Goal: Find specific page/section: Find specific page/section

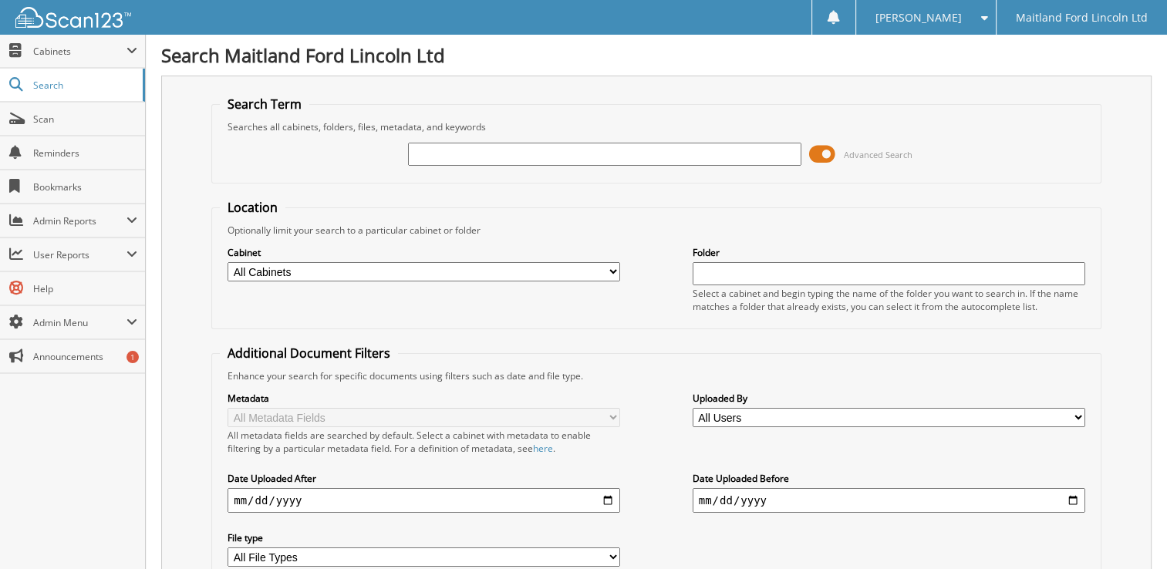
click at [498, 151] on input "text" at bounding box center [604, 154] width 392 height 23
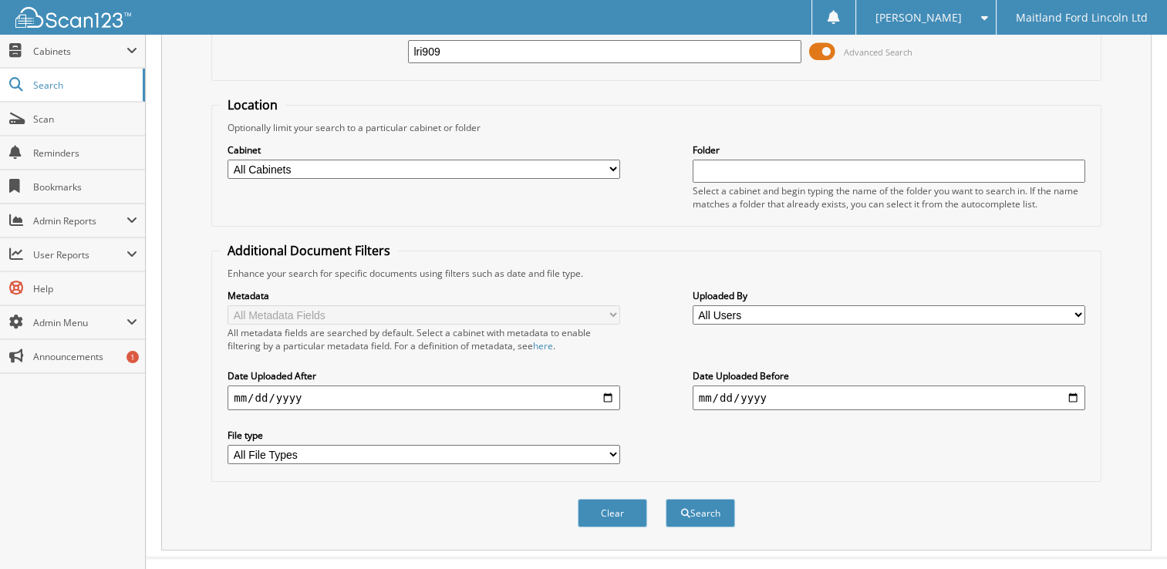
scroll to position [116, 0]
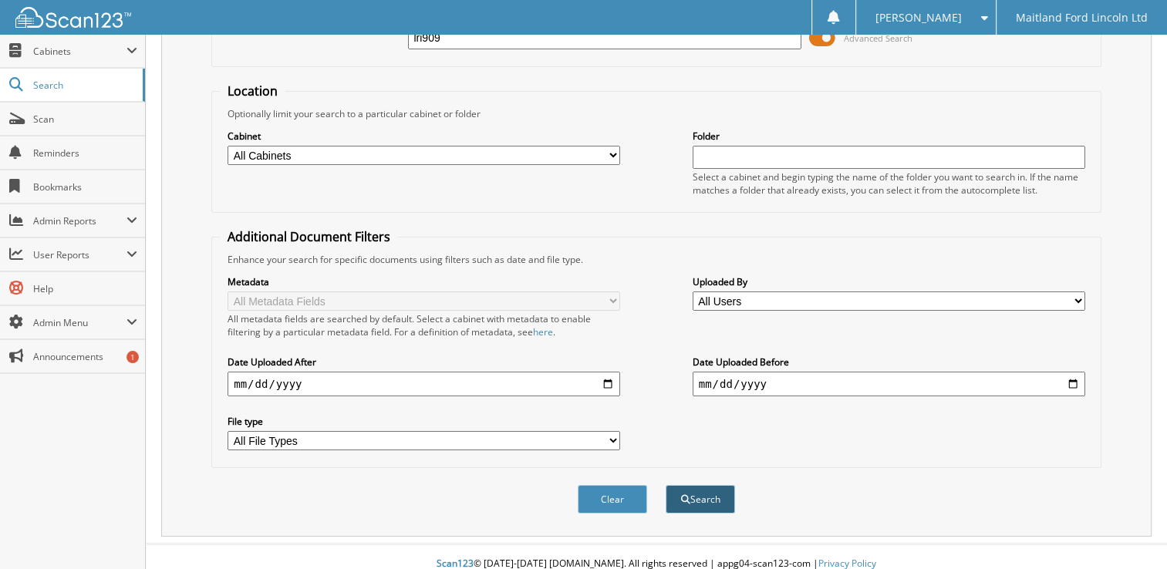
type input "lri909"
click at [681, 495] on span "submit" at bounding box center [685, 499] width 9 height 9
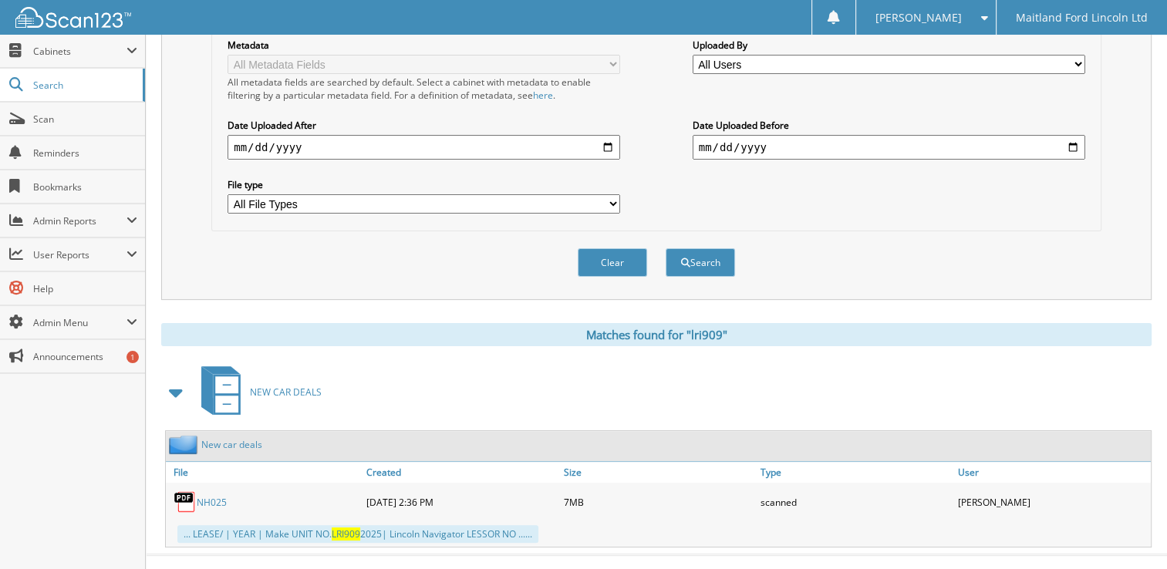
scroll to position [361, 0]
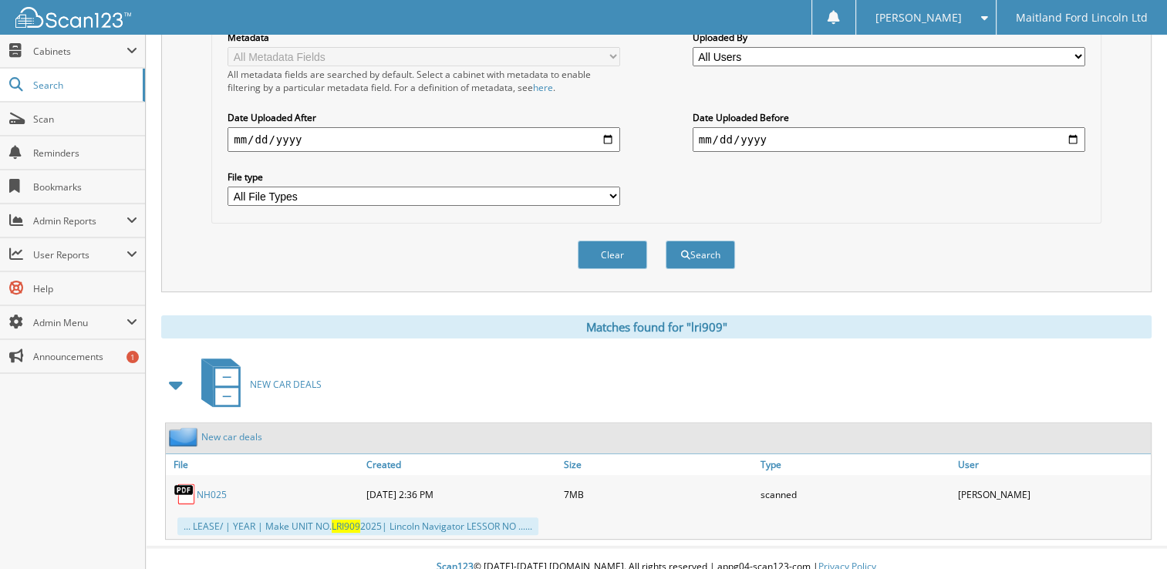
click at [204, 488] on link "NH025" at bounding box center [212, 494] width 30 height 13
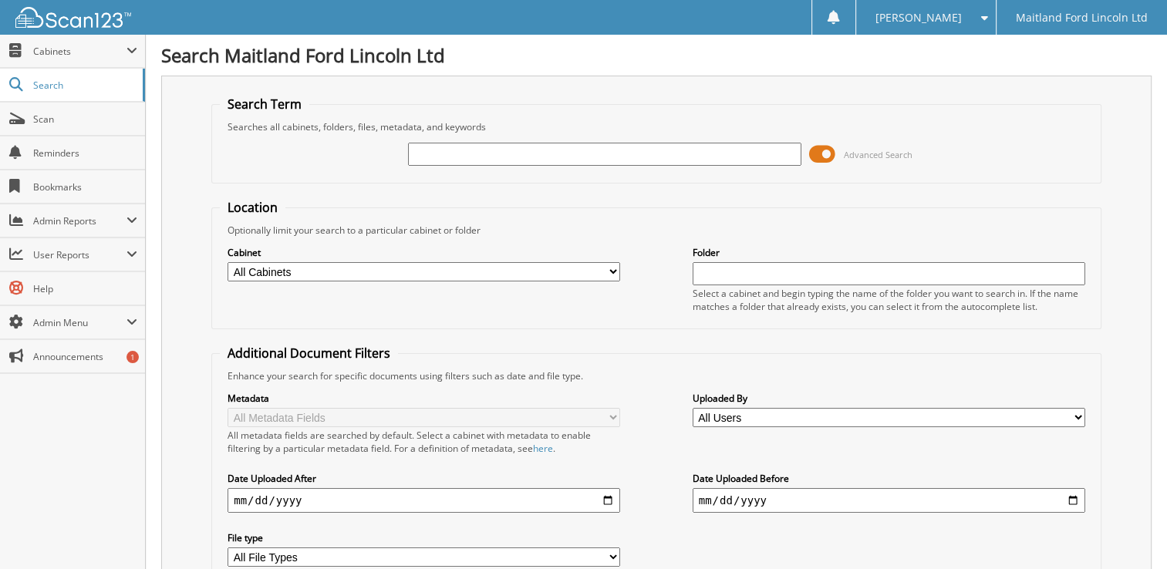
click at [568, 150] on input "text" at bounding box center [604, 154] width 392 height 23
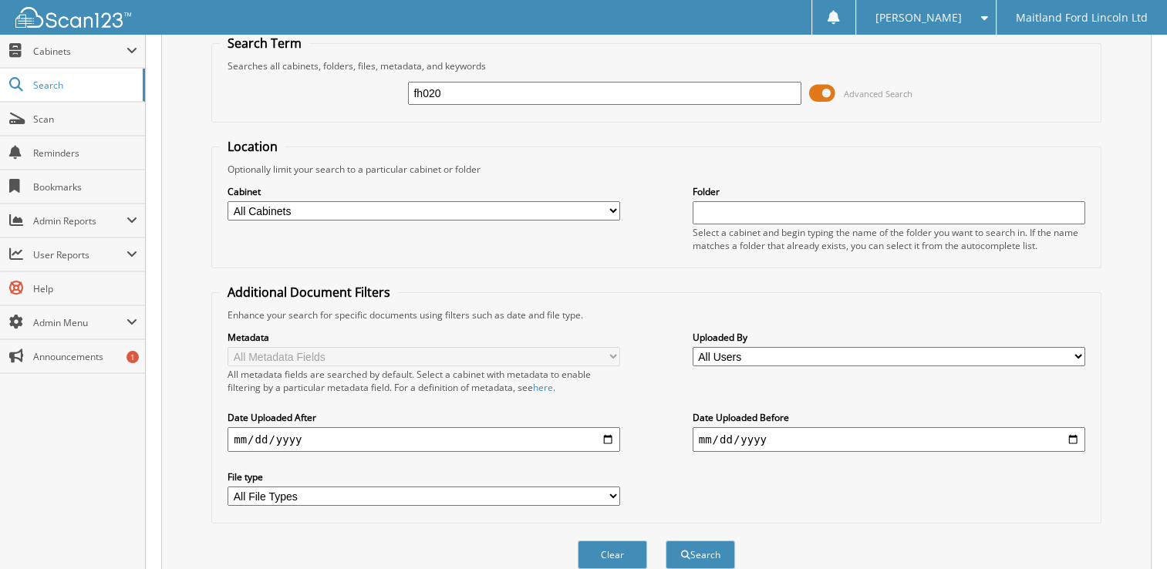
scroll to position [116, 0]
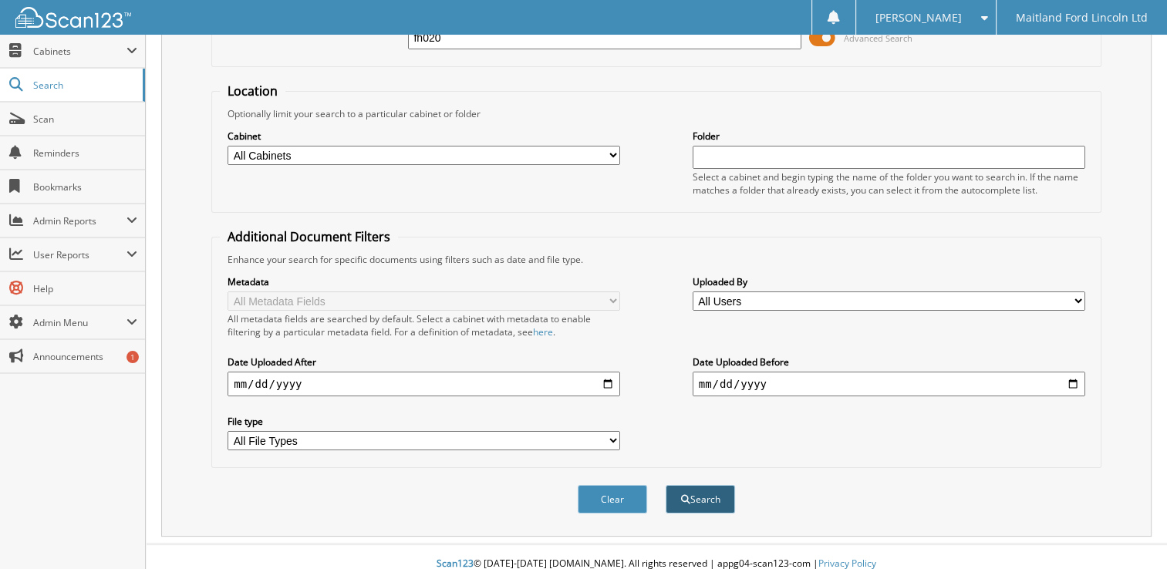
type input "fh020"
click at [692, 488] on button "Search" at bounding box center [699, 499] width 69 height 29
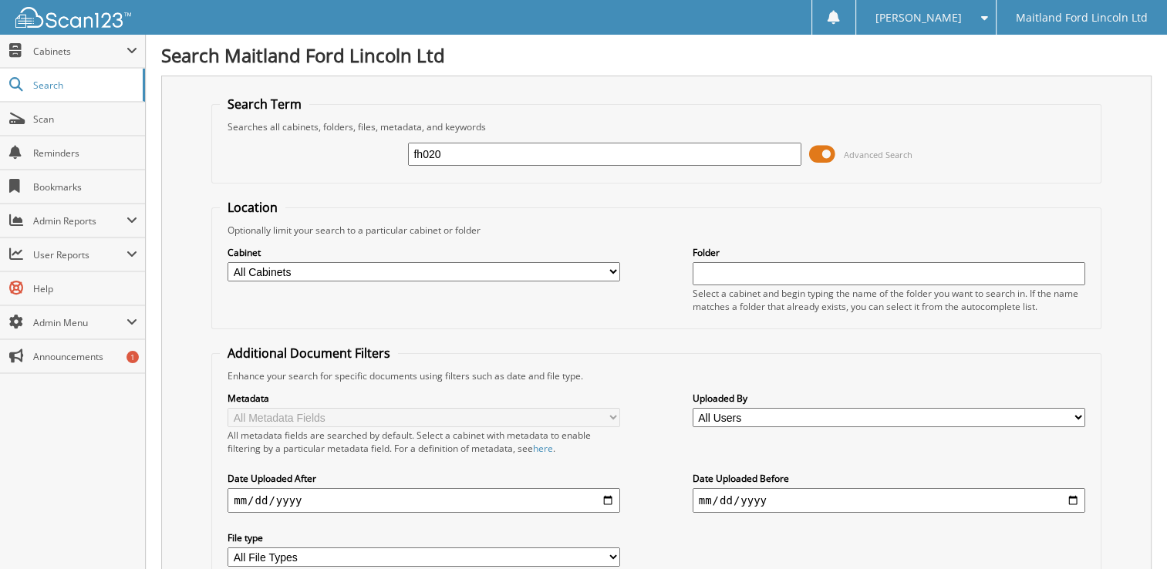
drag, startPoint x: 456, startPoint y: 154, endPoint x: 365, endPoint y: 160, distance: 91.9
click at [368, 154] on div "fh020 Advanced Search" at bounding box center [656, 154] width 873 height 42
click at [520, 157] on input "fh020" at bounding box center [604, 154] width 392 height 23
drag, startPoint x: 663, startPoint y: 203, endPoint x: 733, endPoint y: 168, distance: 78.3
click at [663, 203] on fieldset "Location Optionally limit your search to a particular cabinet or folder Cabinet…" at bounding box center [656, 264] width 890 height 130
